Goal: Book appointment/travel/reservation

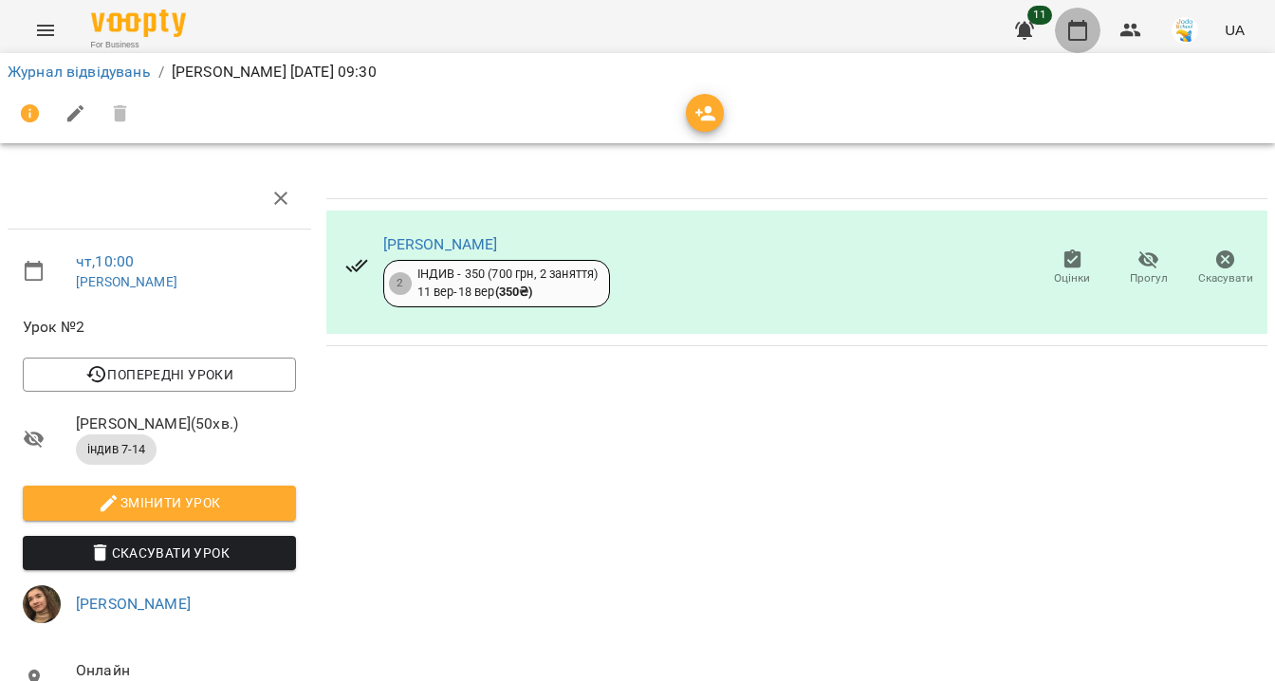
click at [1087, 24] on icon "button" at bounding box center [1077, 30] width 19 height 21
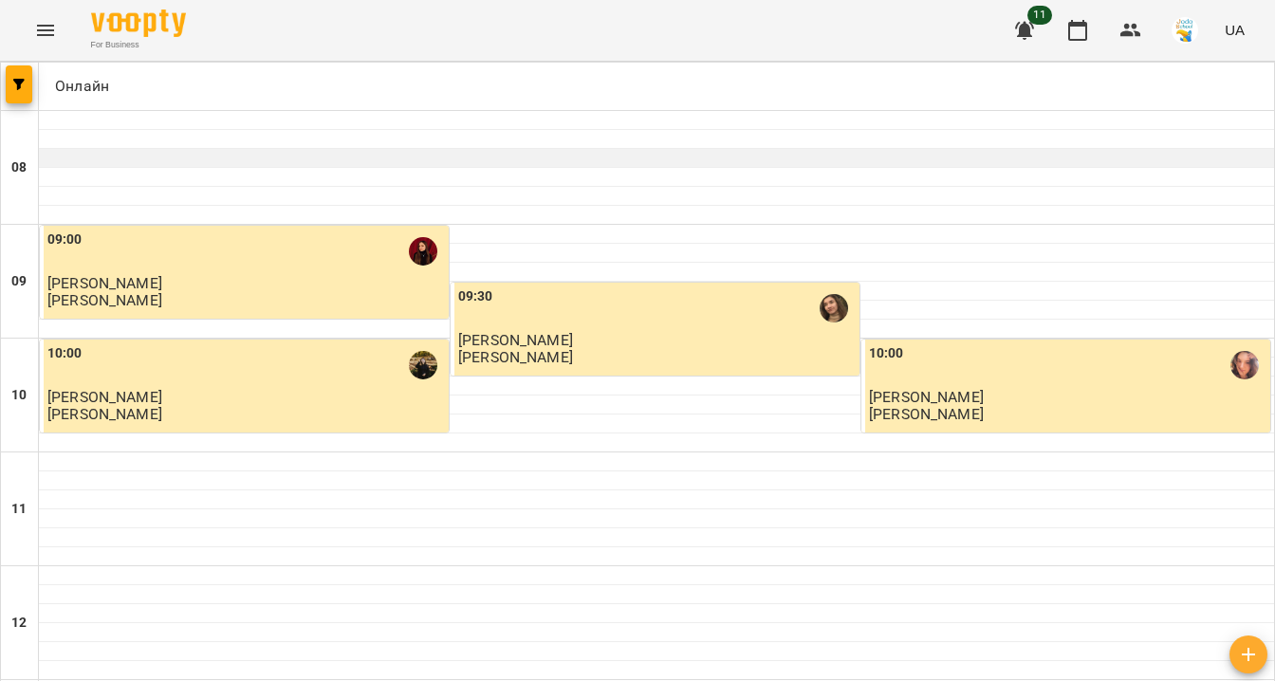
click at [164, 157] on div at bounding box center [656, 158] width 1235 height 19
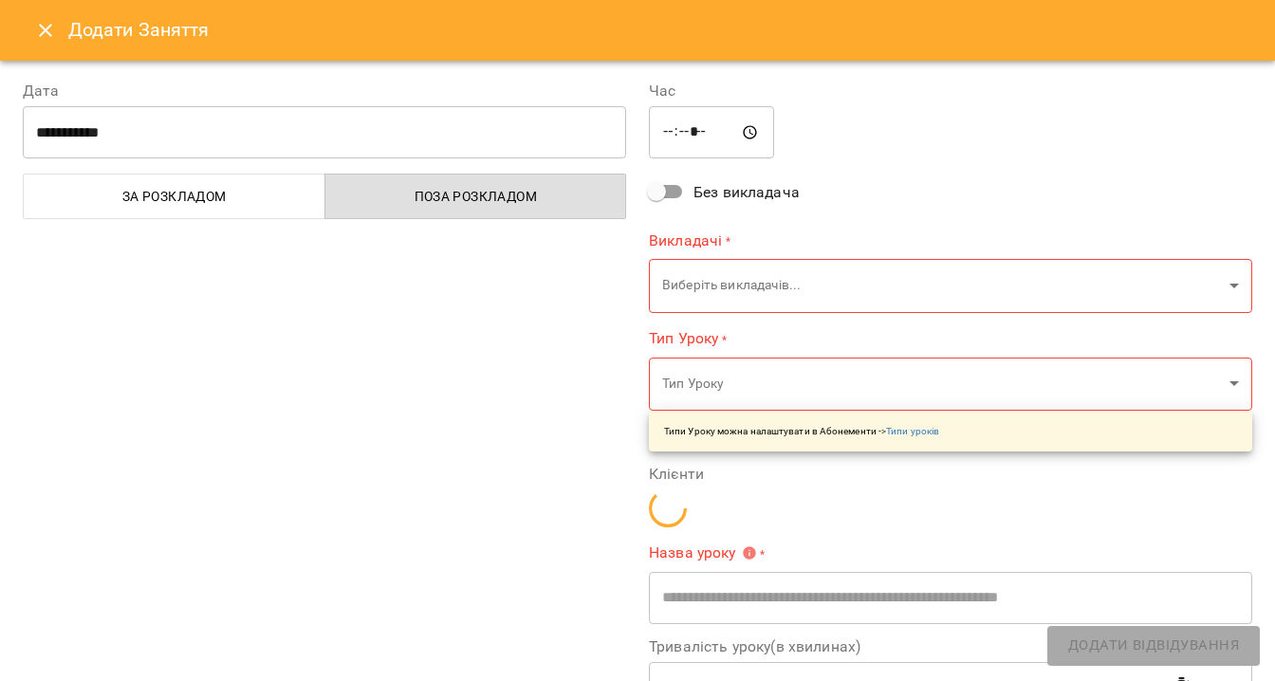
type input "**********"
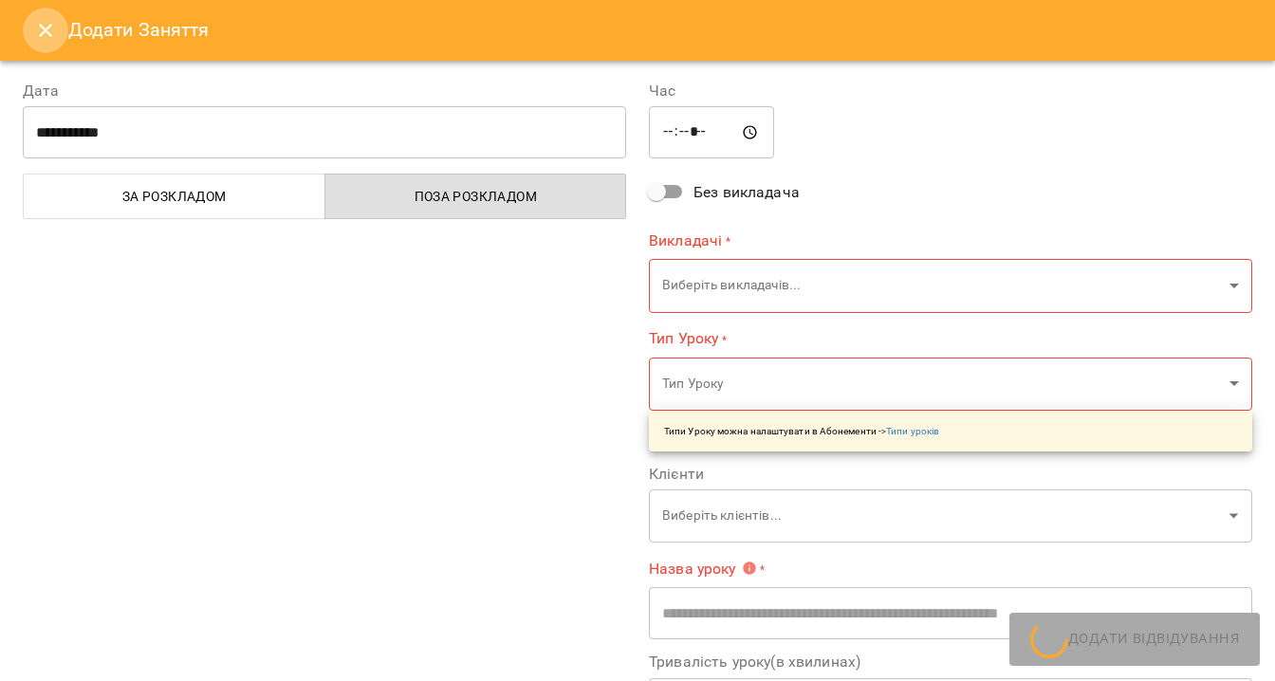
click at [46, 32] on icon "Close" at bounding box center [45, 30] width 23 height 23
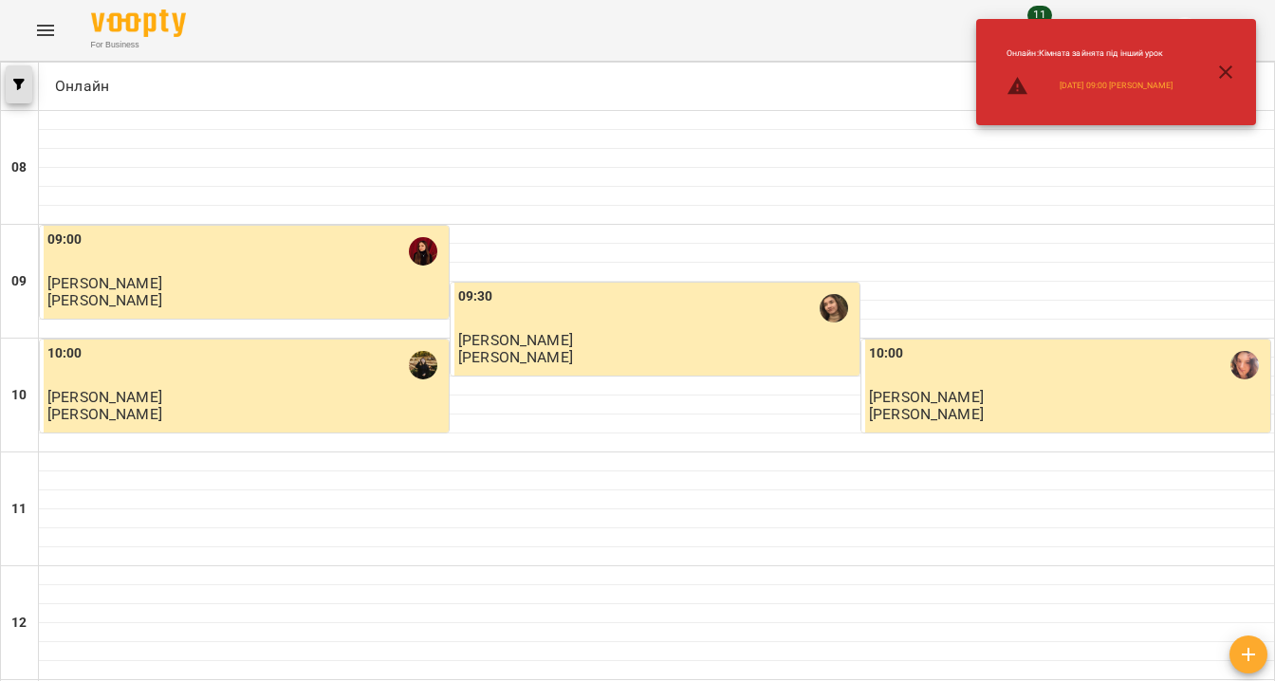
click at [16, 90] on button "button" at bounding box center [19, 84] width 27 height 38
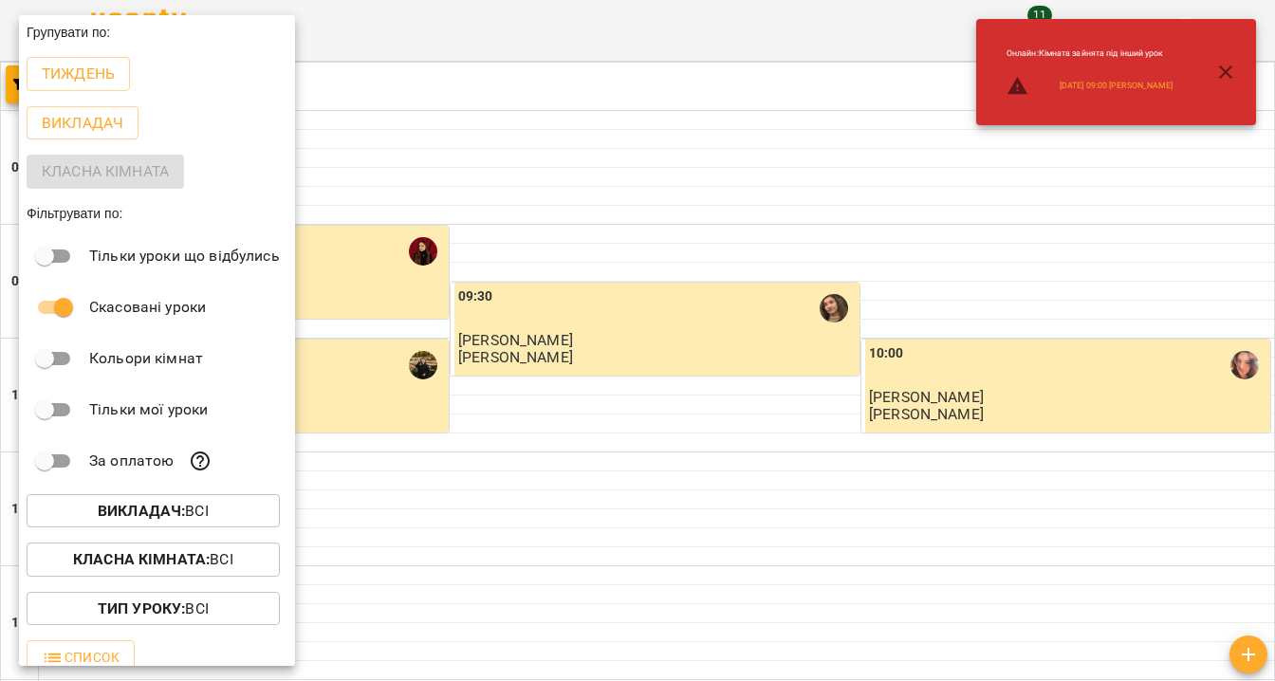
click at [435, 189] on div at bounding box center [637, 340] width 1275 height 681
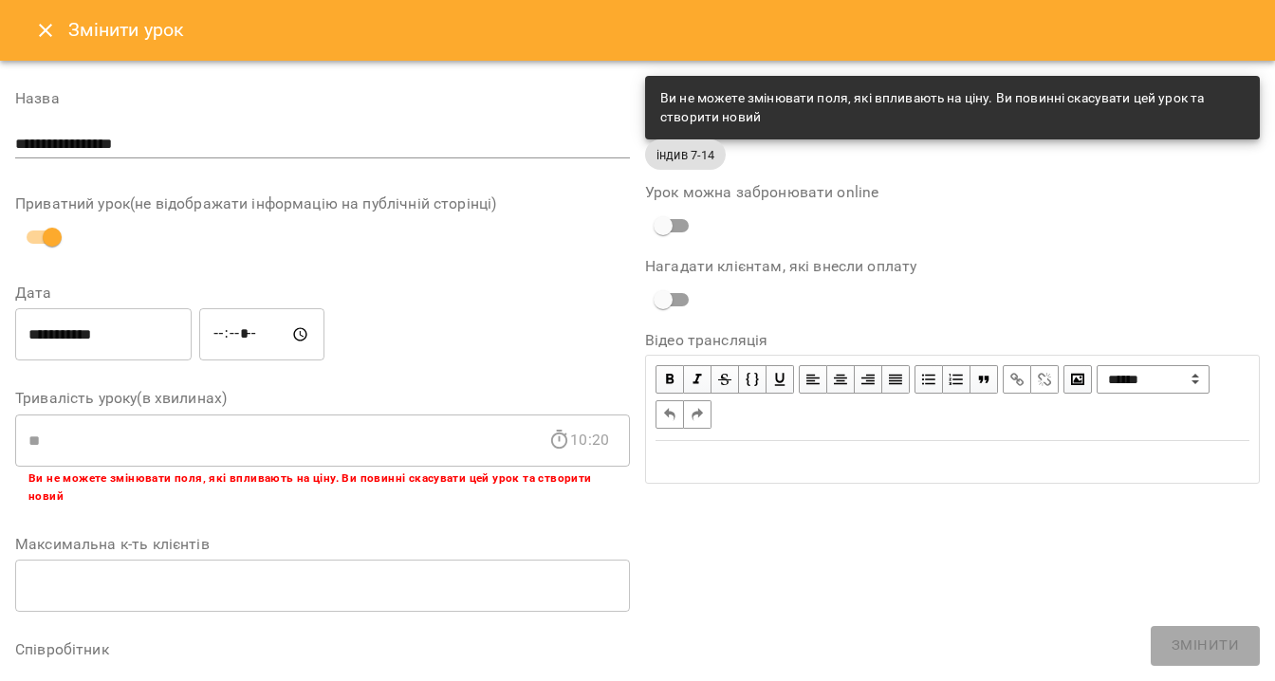
click at [48, 31] on icon "Close" at bounding box center [45, 30] width 23 height 23
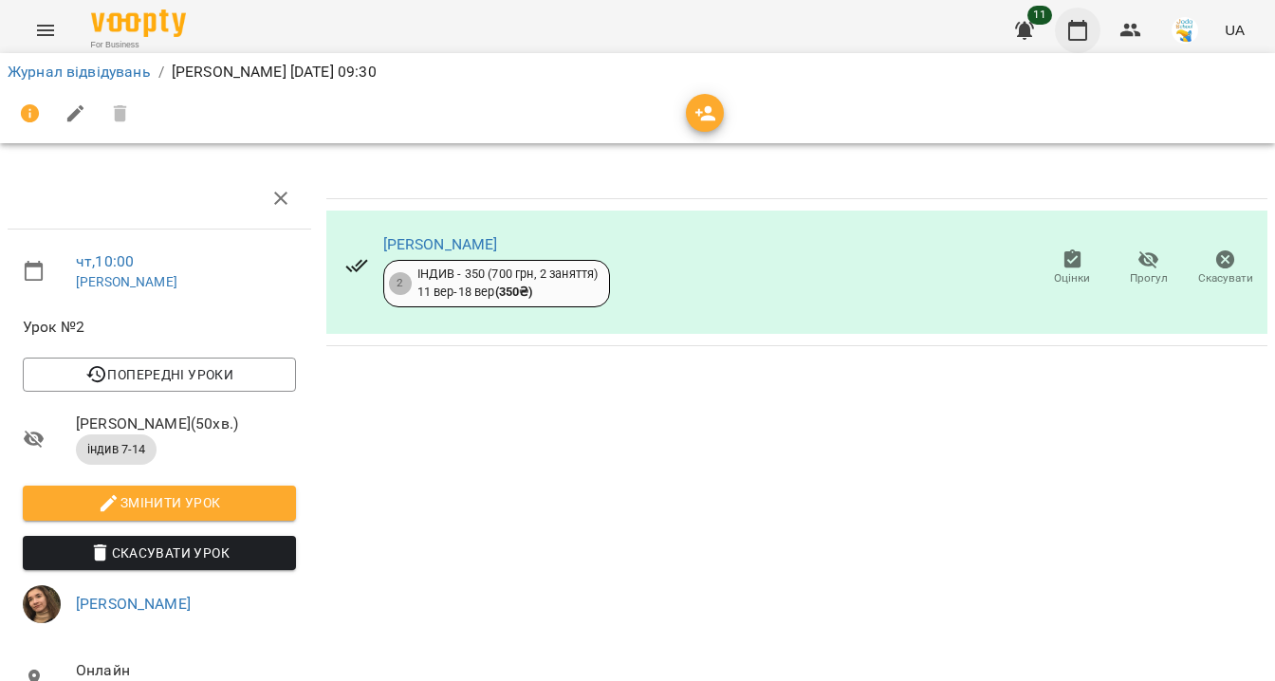
click at [1072, 26] on icon "button" at bounding box center [1077, 30] width 19 height 21
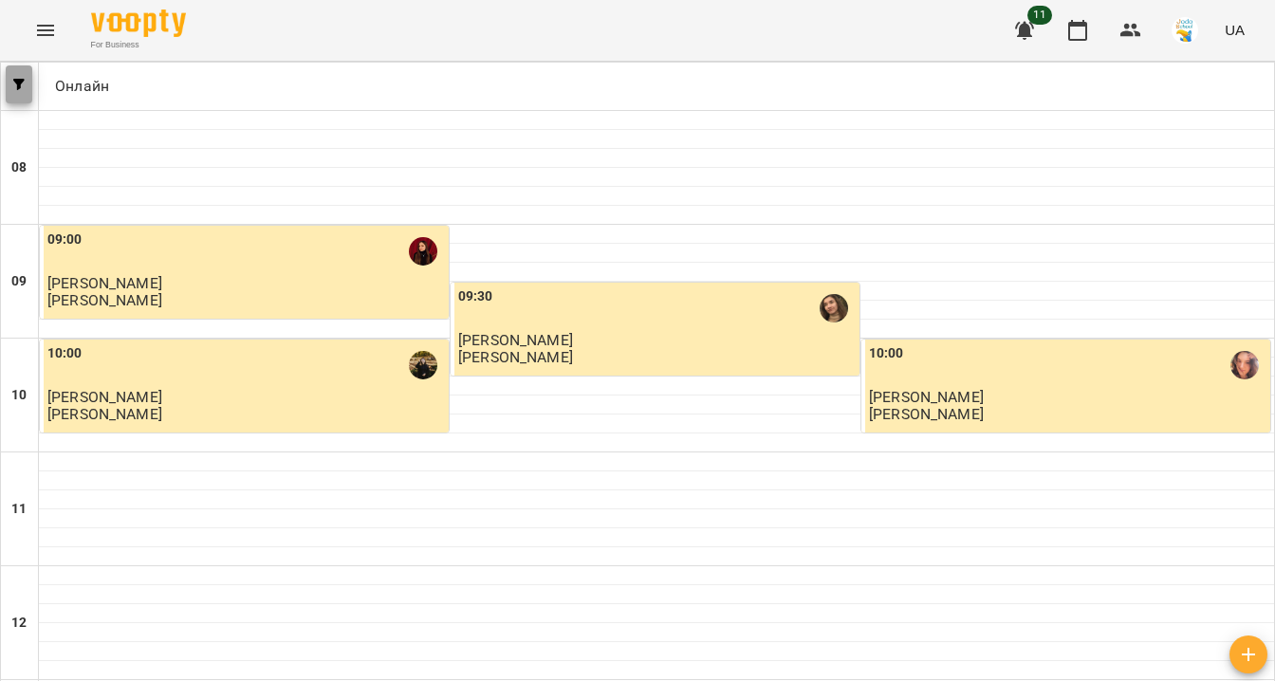
click at [20, 93] on button "button" at bounding box center [19, 84] width 27 height 38
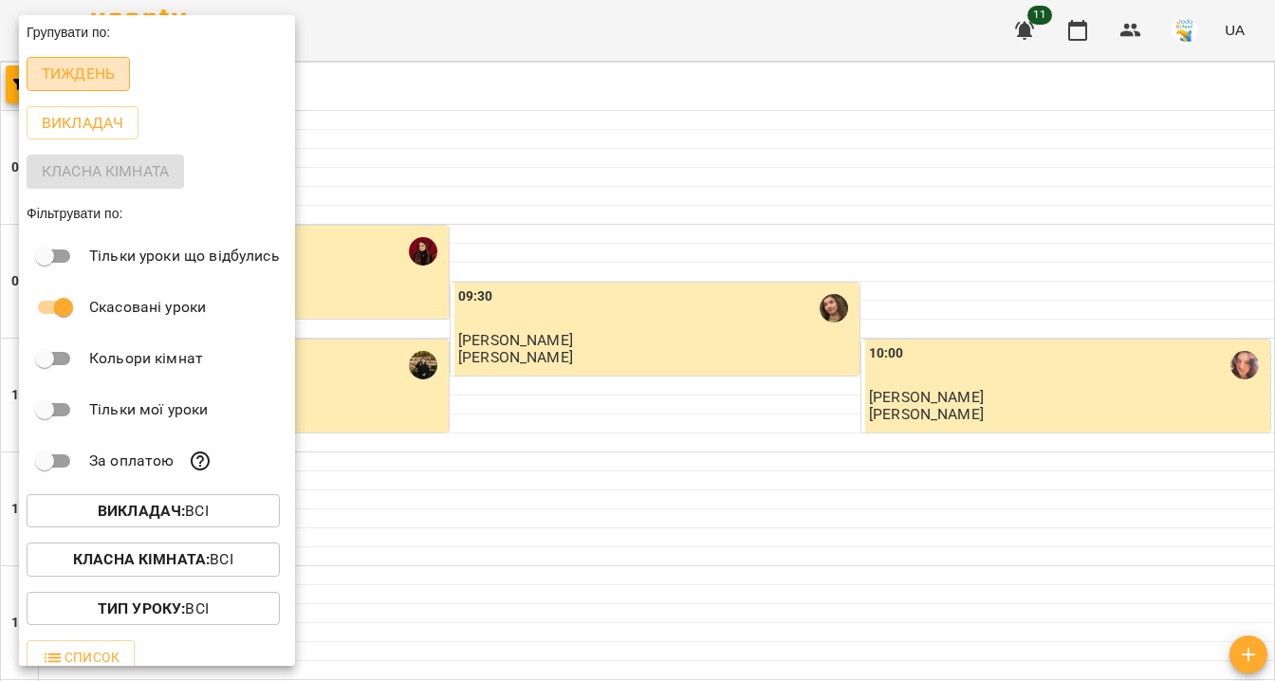
click at [100, 80] on p "Тиждень" at bounding box center [78, 74] width 73 height 23
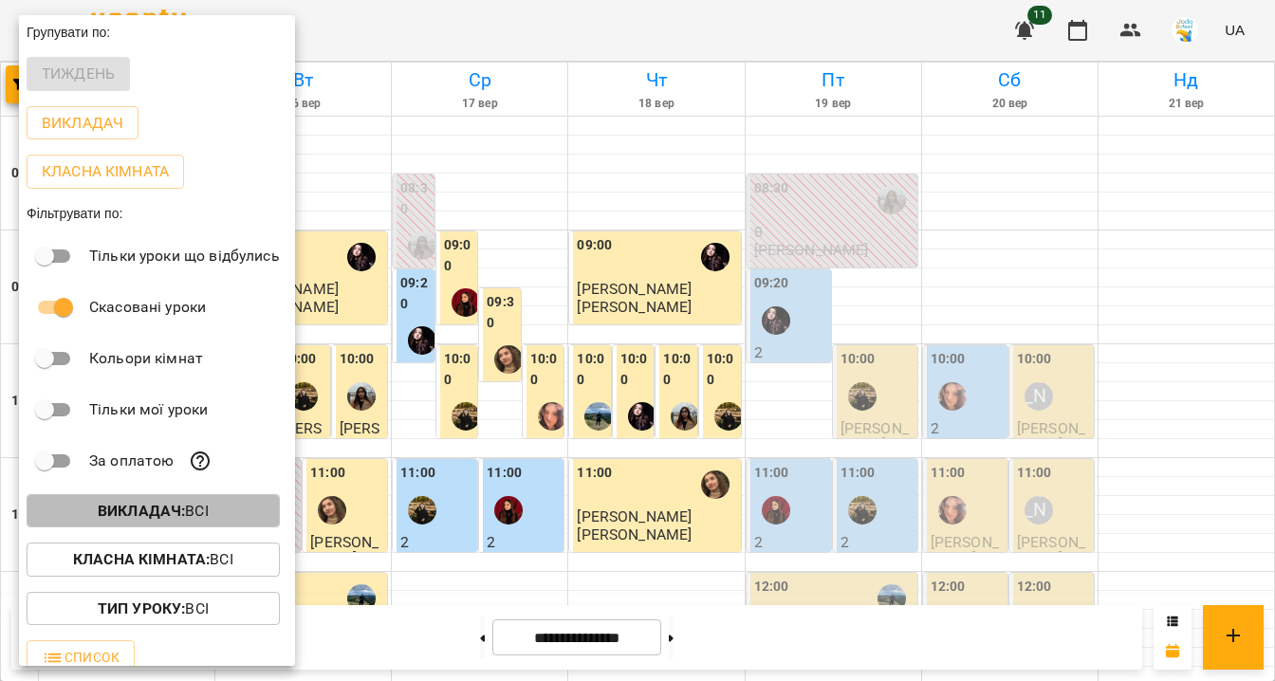
click at [181, 518] on b "Викладач :" at bounding box center [141, 511] width 87 height 18
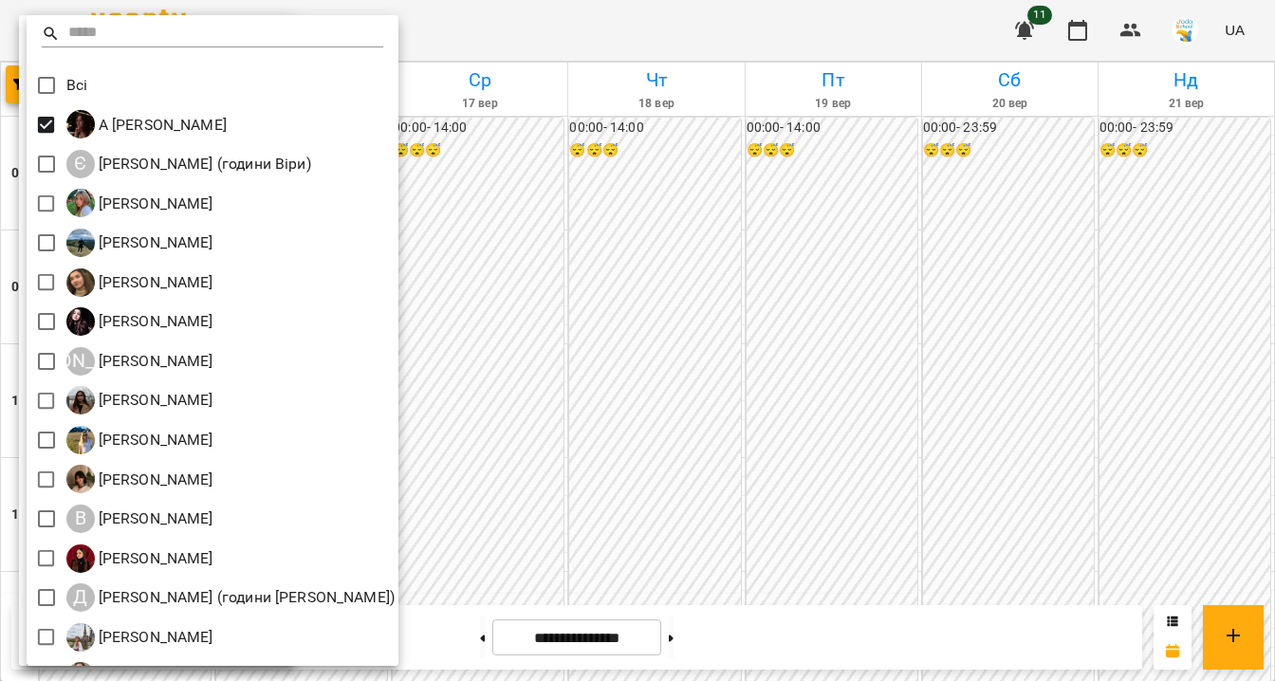
click at [534, 284] on div at bounding box center [637, 340] width 1275 height 681
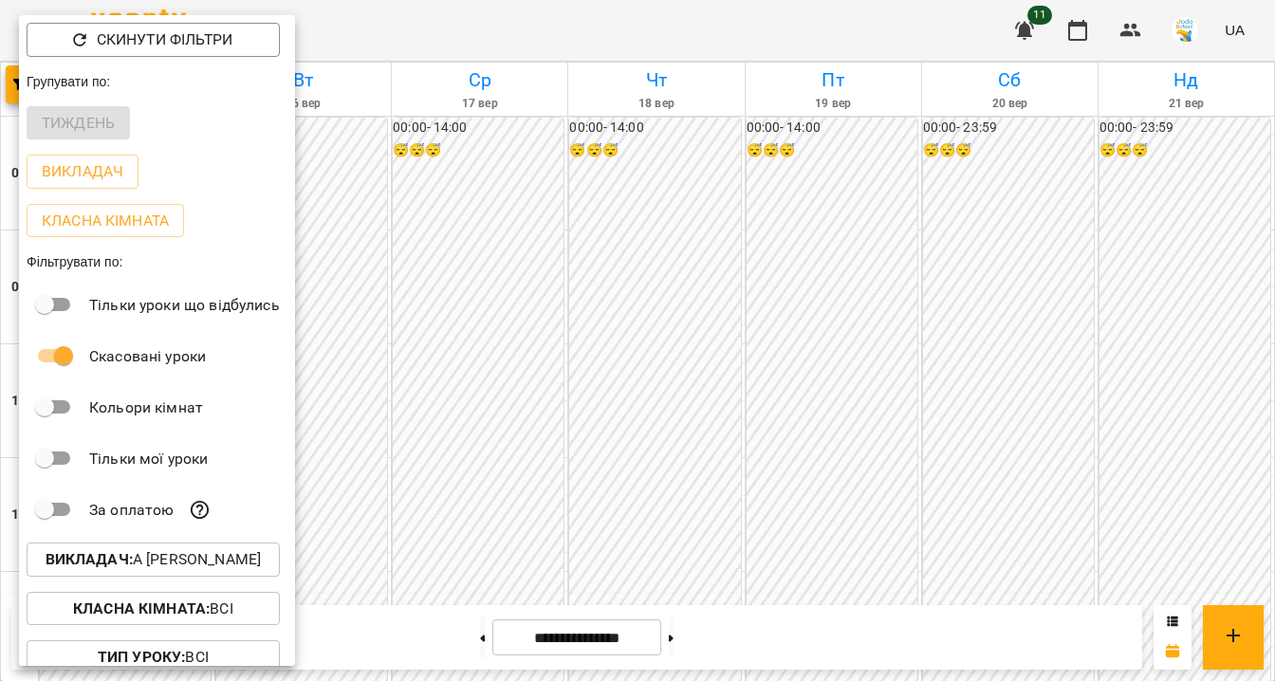
click at [534, 284] on div at bounding box center [637, 340] width 1275 height 681
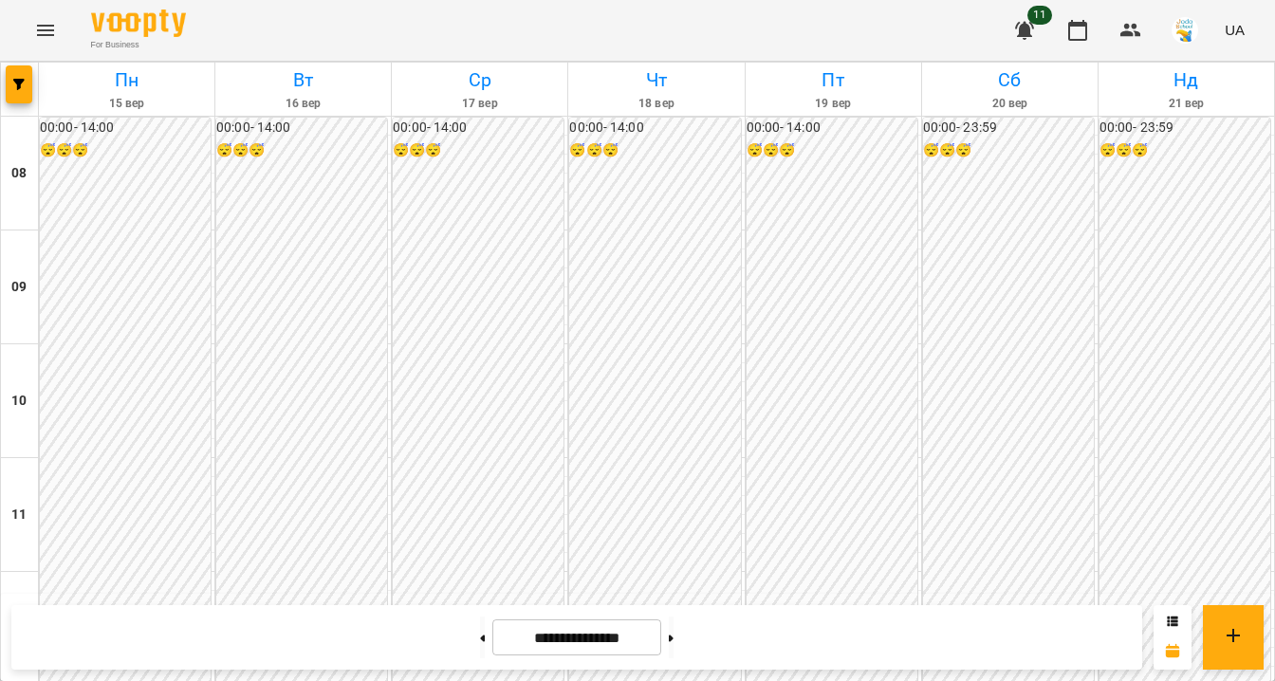
scroll to position [781, 0]
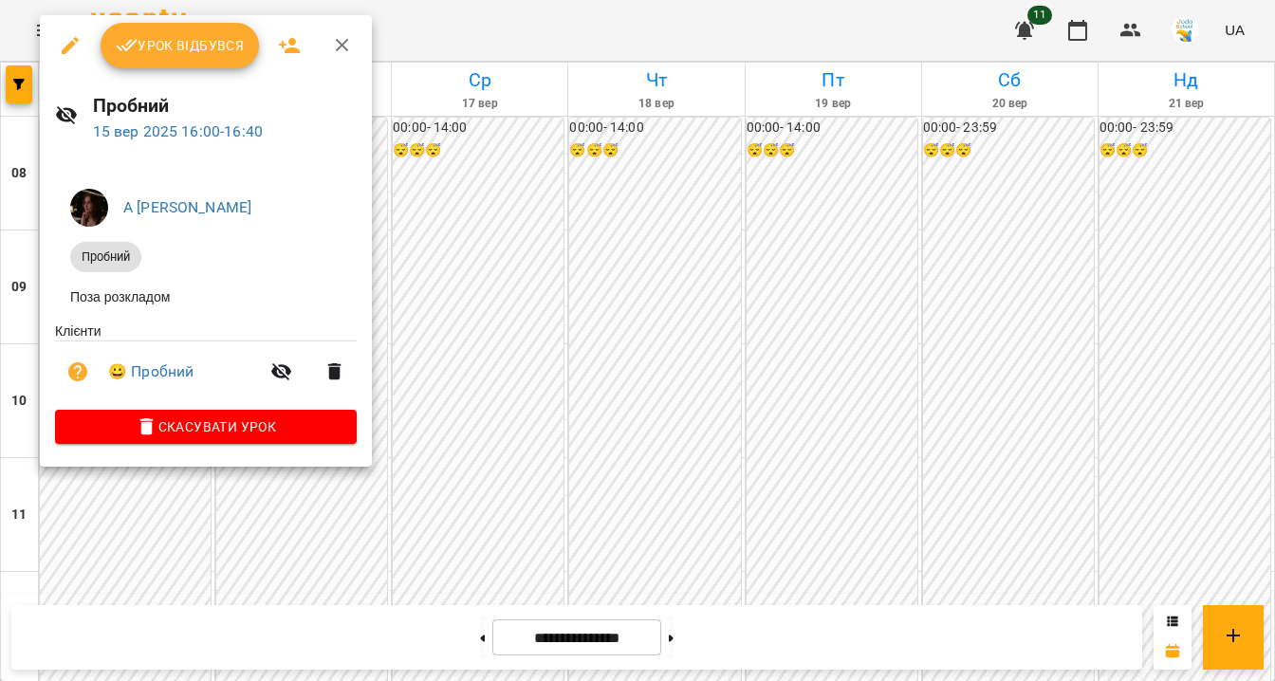
click at [672, 303] on div at bounding box center [637, 340] width 1275 height 681
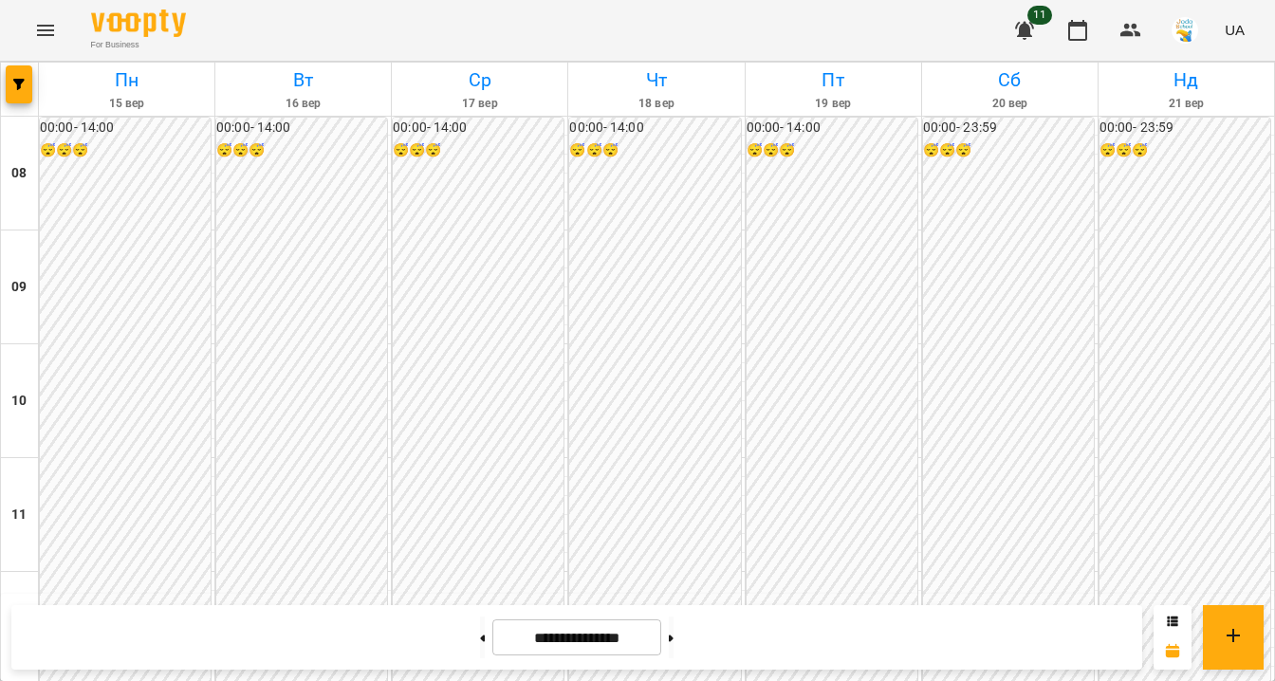
scroll to position [600, 0]
click at [30, 81] on span "button" at bounding box center [19, 84] width 27 height 11
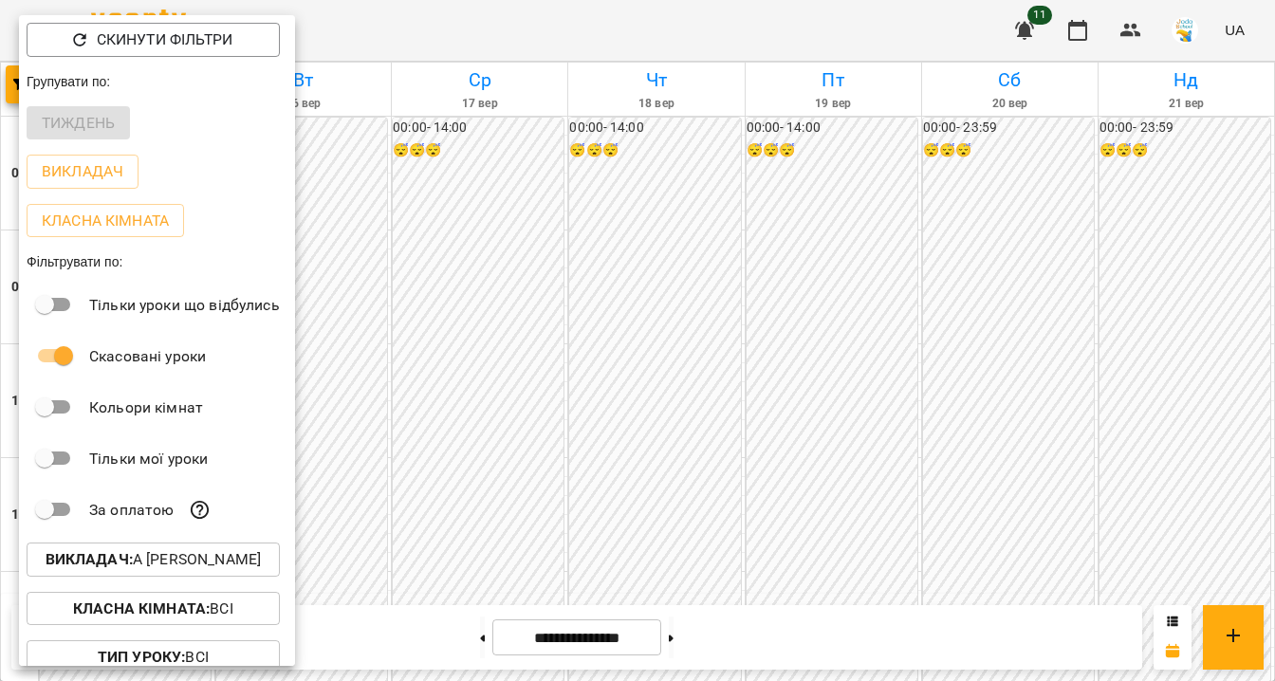
click at [190, 569] on p "Викладач : А [PERSON_NAME]" at bounding box center [154, 559] width 216 height 23
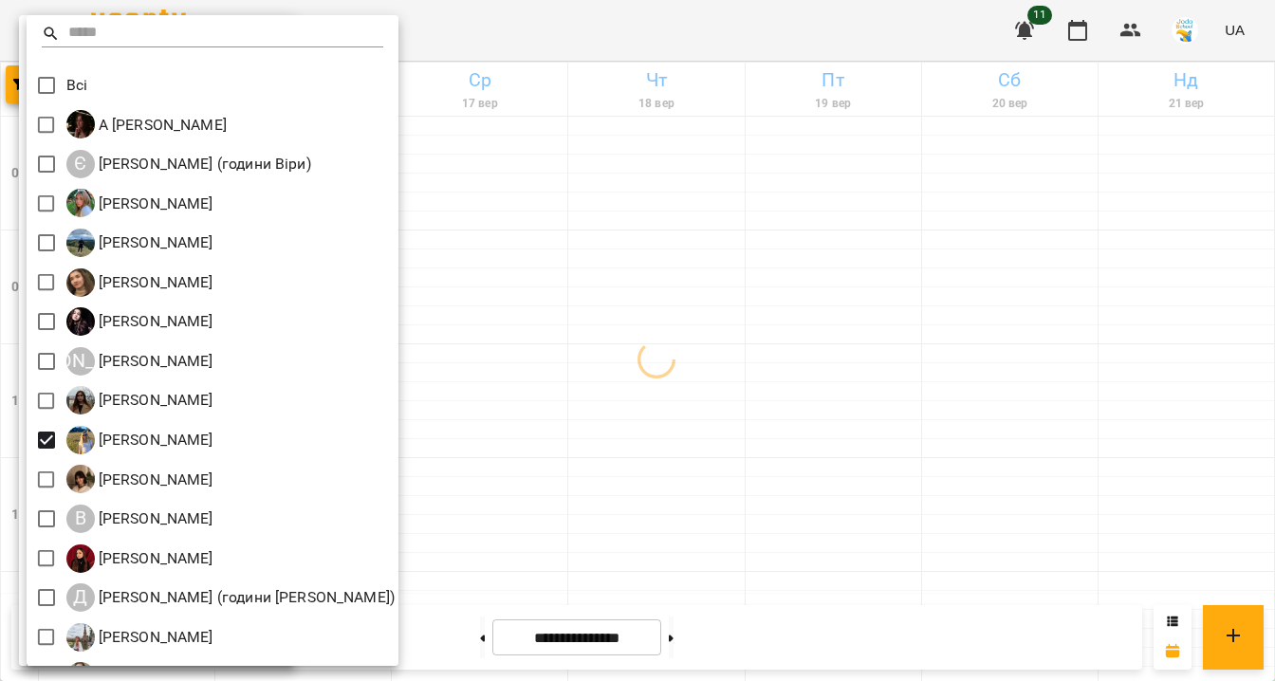
click at [617, 336] on div at bounding box center [637, 340] width 1275 height 681
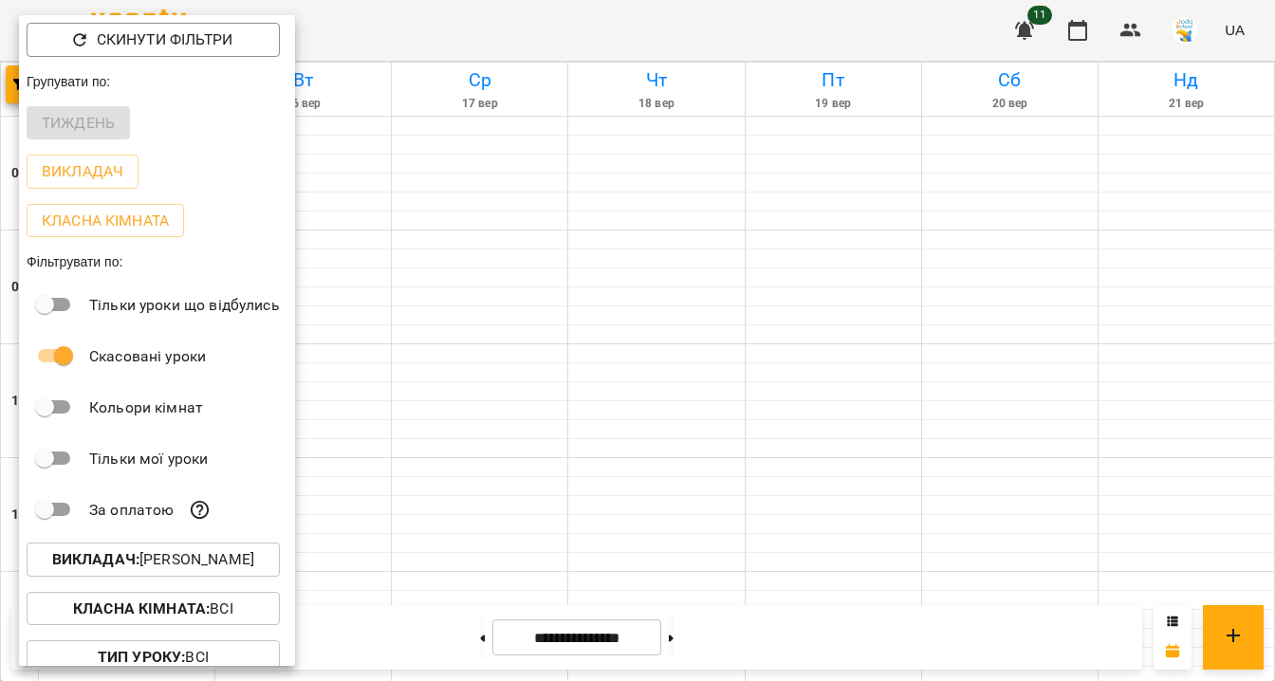
click at [617, 336] on div at bounding box center [637, 340] width 1275 height 681
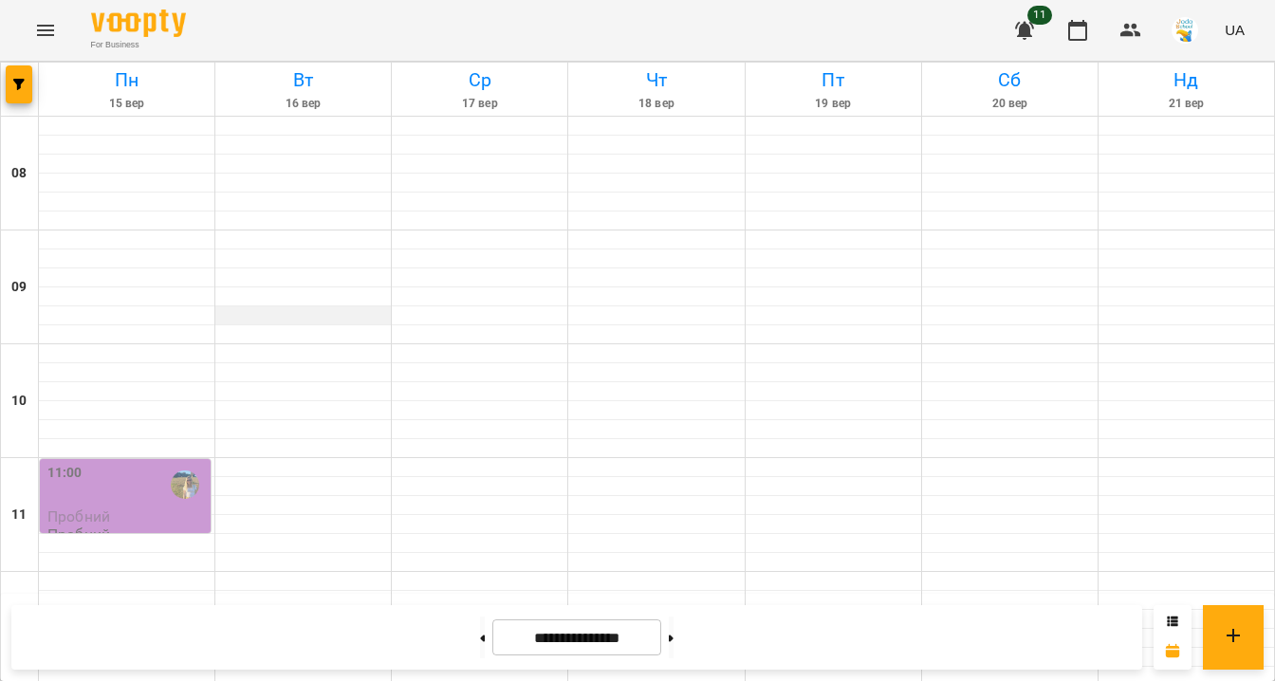
scroll to position [0, 0]
click at [18, 87] on icon "button" at bounding box center [18, 84] width 11 height 11
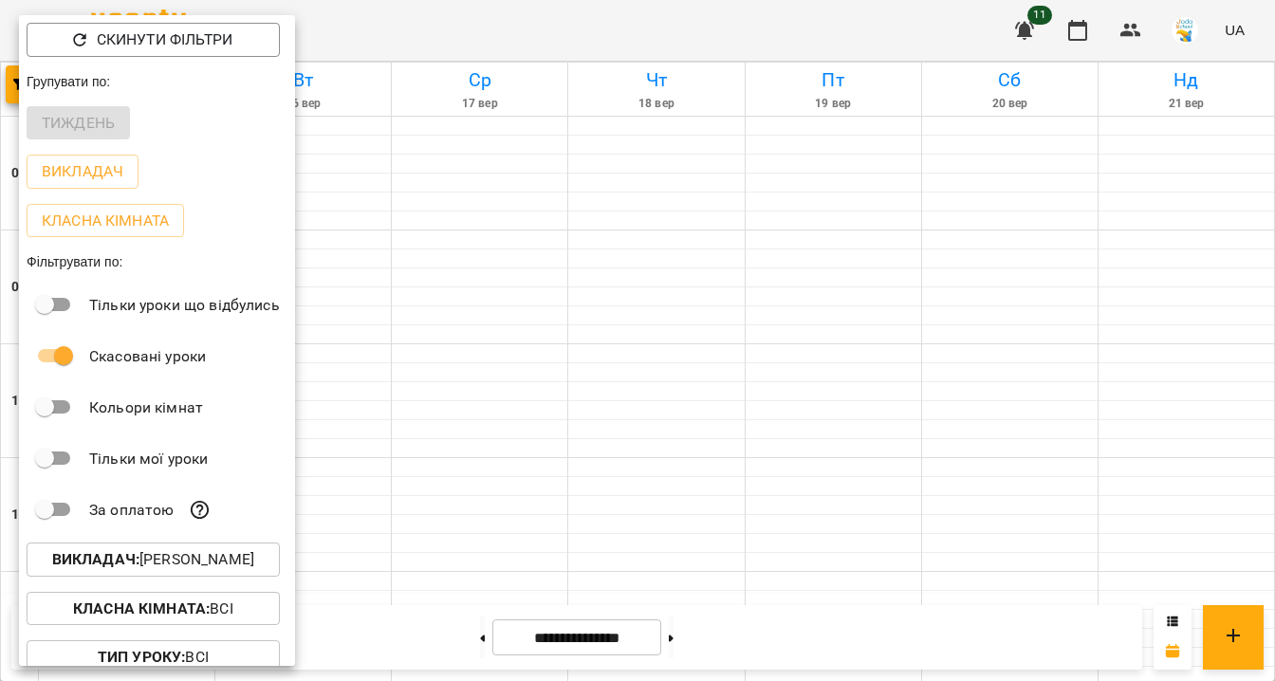
click at [371, 214] on div at bounding box center [637, 340] width 1275 height 681
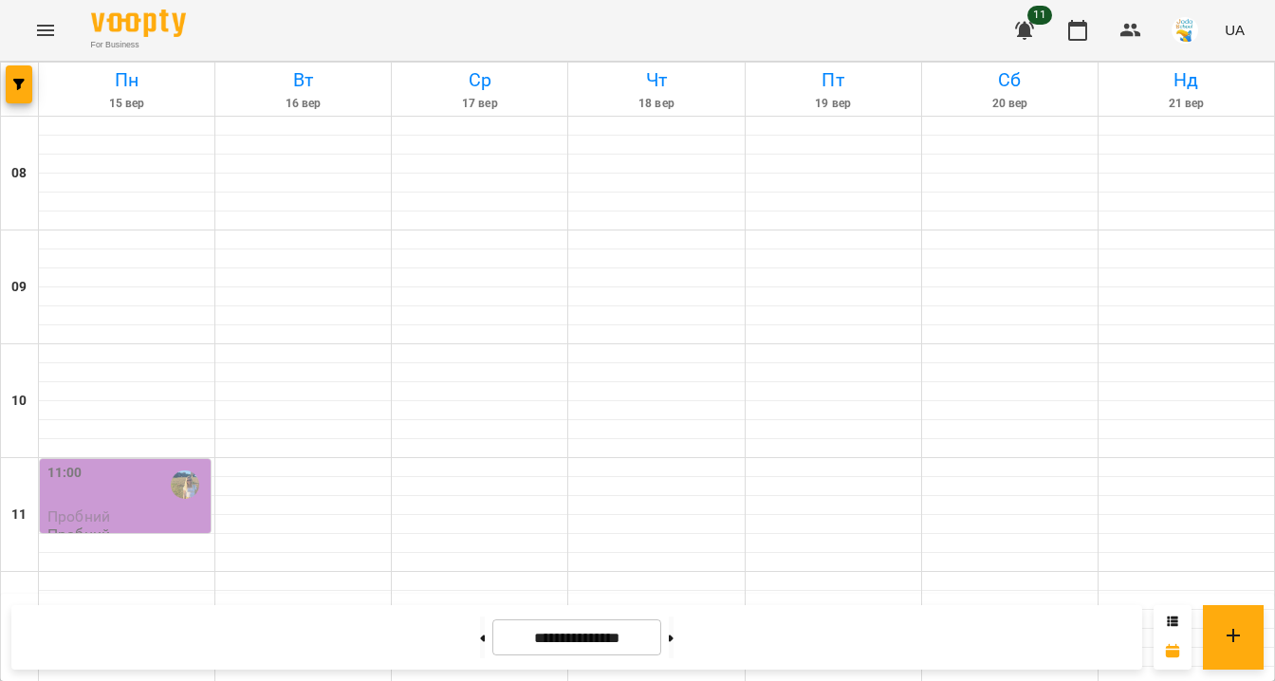
scroll to position [191, 0]
